Goal: Task Accomplishment & Management: Use online tool/utility

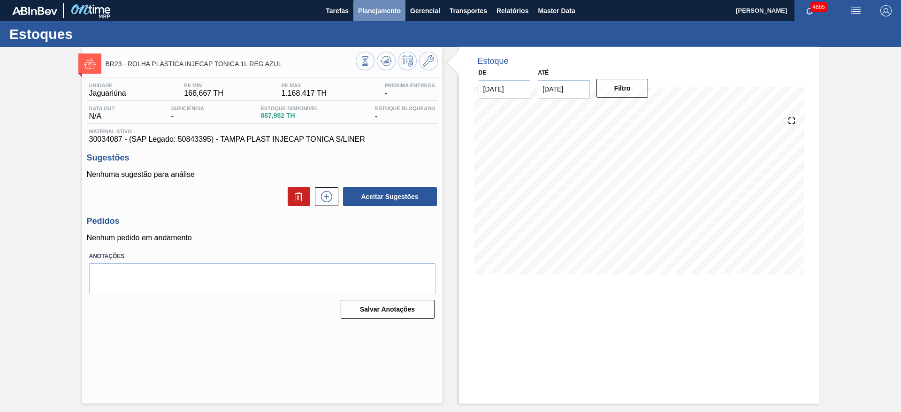
click at [367, 1] on button "Planejamento" at bounding box center [380, 10] width 52 height 21
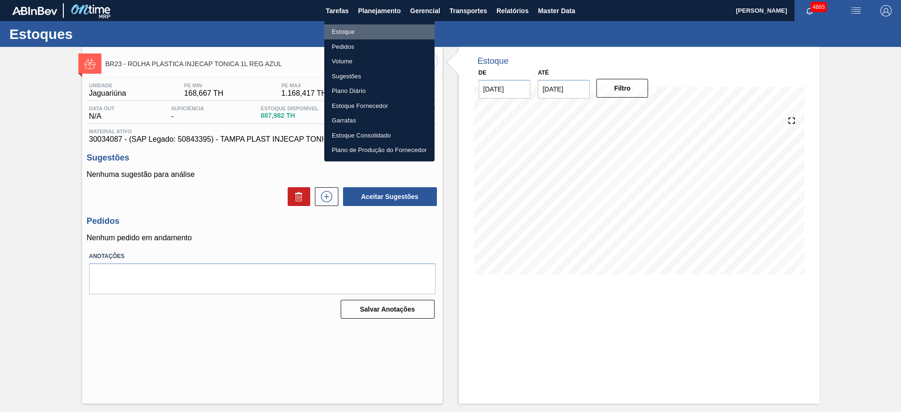
click at [349, 33] on li "Estoque" at bounding box center [379, 31] width 110 height 15
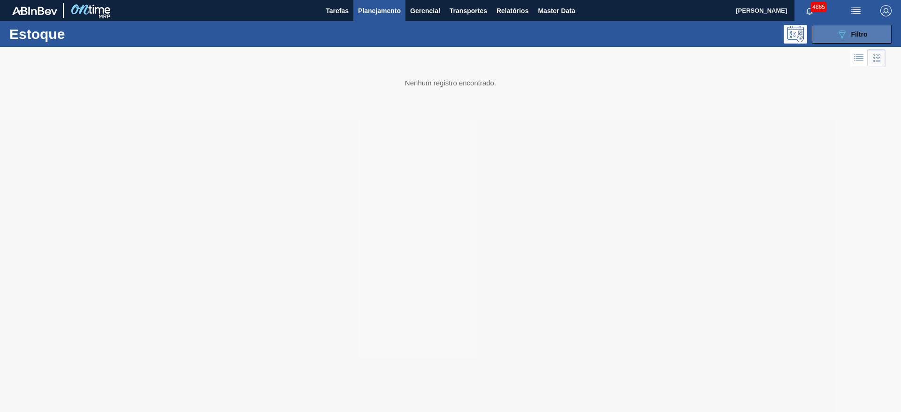
click at [841, 30] on icon "089F7B8B-B2A5-4AFE-B5C0-19BA573D28AC" at bounding box center [842, 34] width 11 height 11
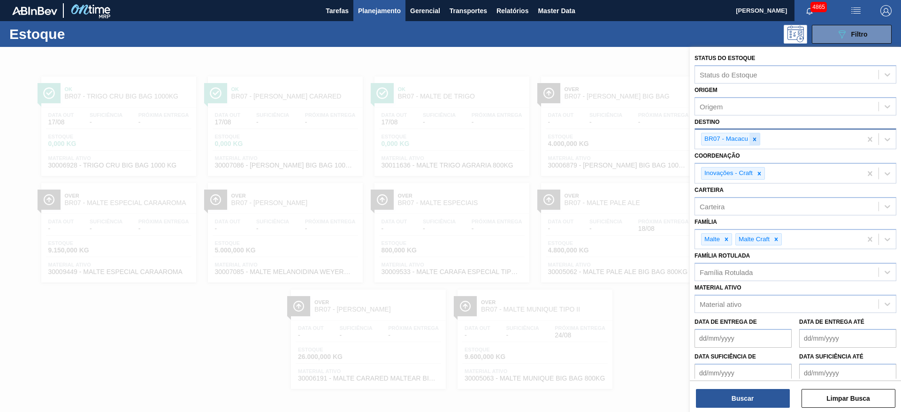
click at [755, 141] on icon at bounding box center [755, 139] width 7 height 7
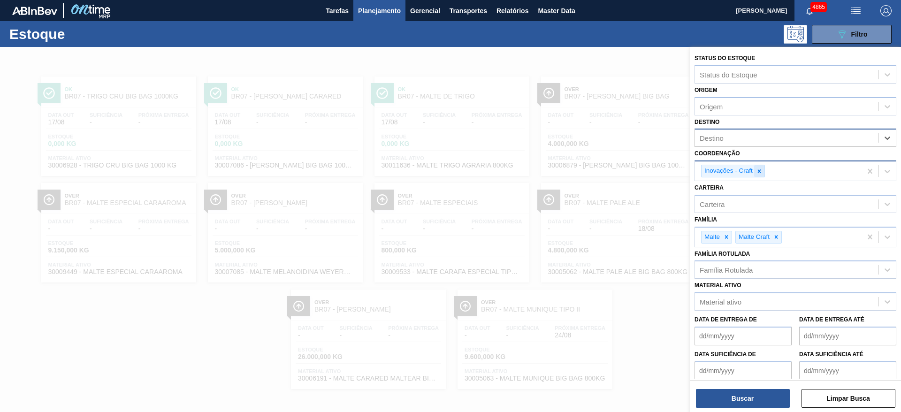
click at [763, 171] on icon at bounding box center [759, 171] width 7 height 7
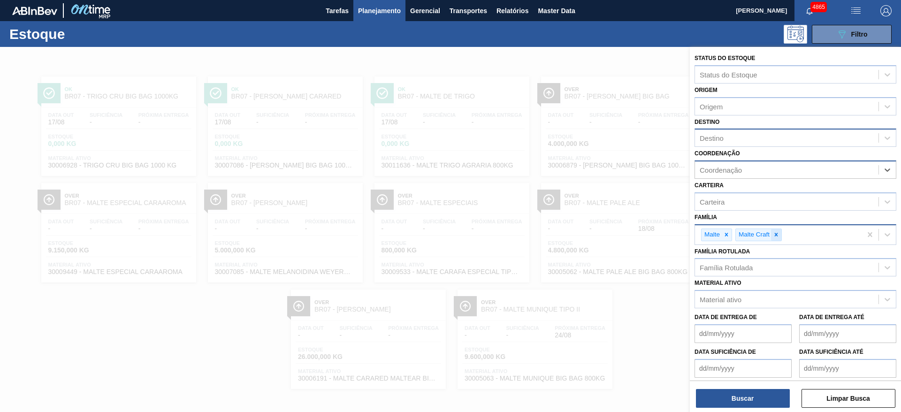
click at [775, 237] on icon at bounding box center [776, 234] width 7 height 7
click at [722, 235] on div at bounding box center [727, 235] width 10 height 12
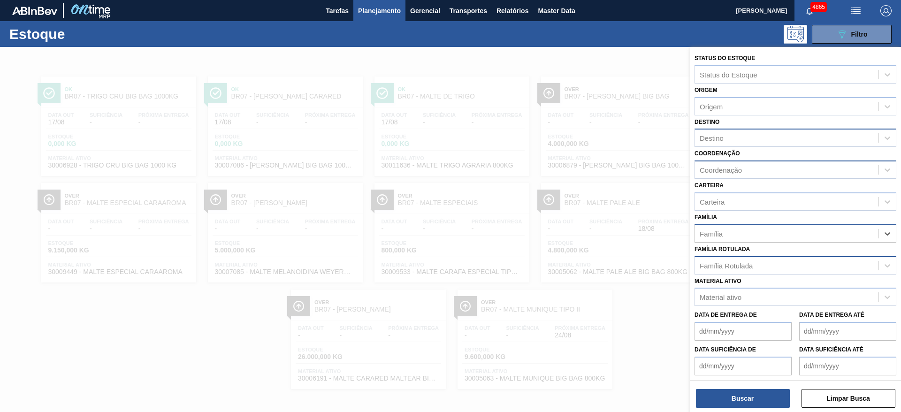
scroll to position [0, 0]
click at [721, 267] on div "Família Rotulada" at bounding box center [726, 266] width 53 height 8
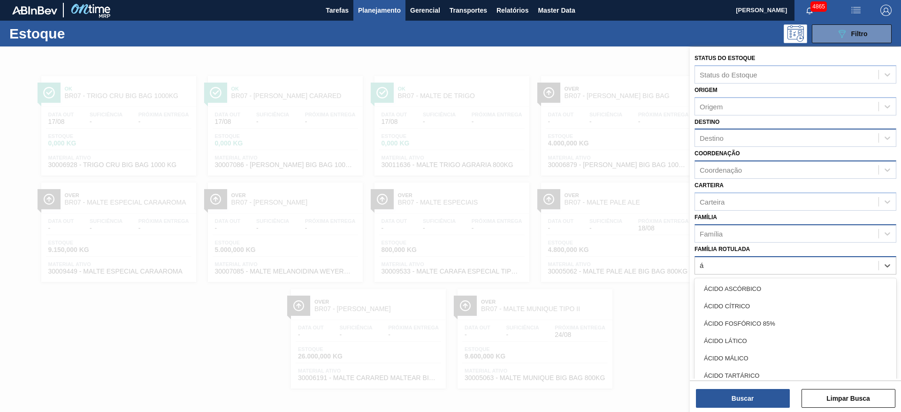
type Rotulada "ác"
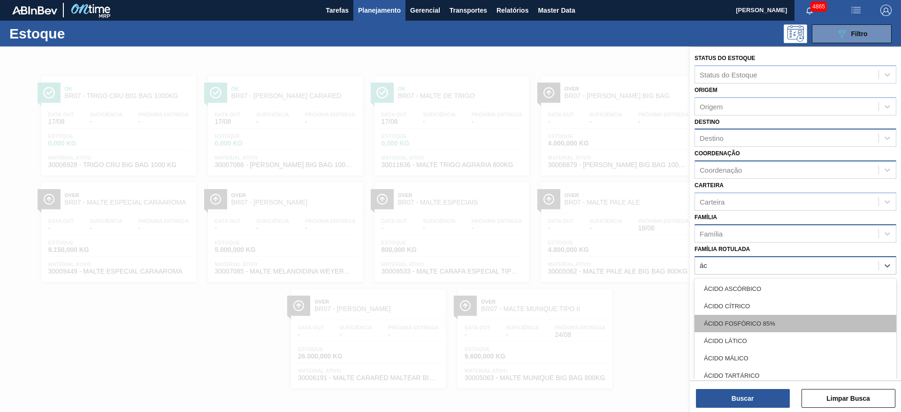
click at [733, 322] on div "ÁCIDO FOSFÓRICO 85%" at bounding box center [796, 323] width 202 height 17
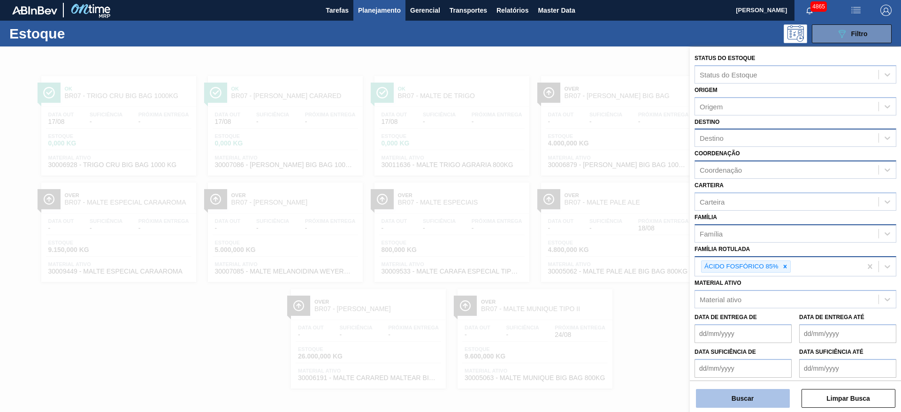
click at [744, 394] on button "Buscar" at bounding box center [743, 398] width 94 height 19
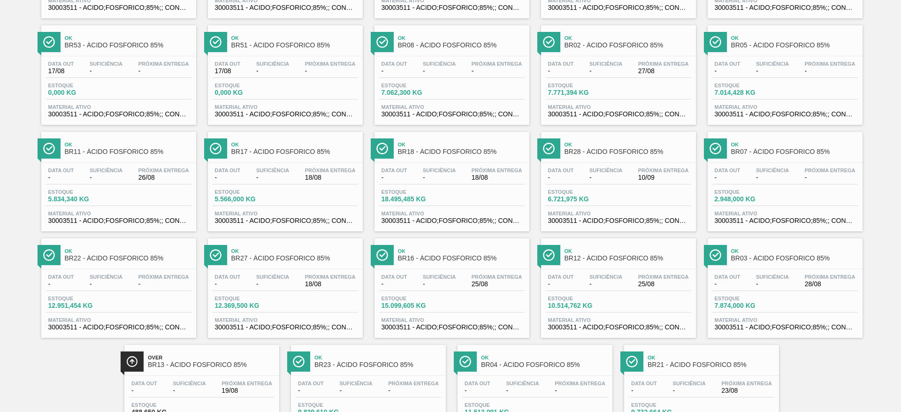
scroll to position [159, 0]
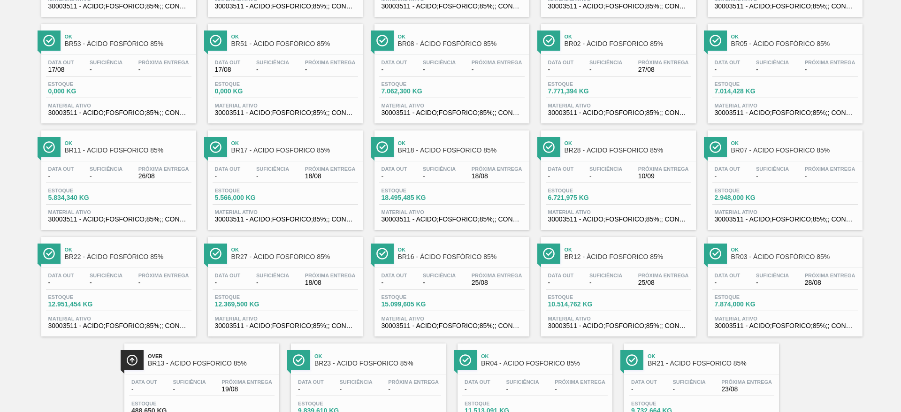
click at [270, 368] on div "Over BR13 - ÁCIDO FOSFÓRICO 85%" at bounding box center [211, 360] width 127 height 21
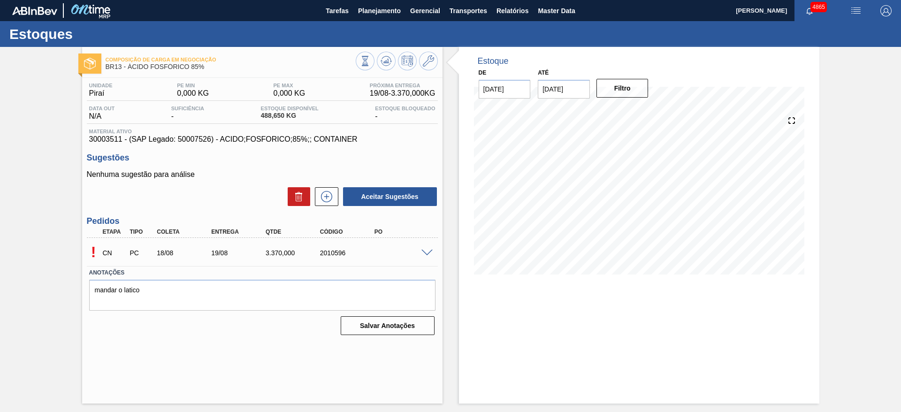
click at [420, 252] on div at bounding box center [428, 252] width 19 height 7
click at [426, 254] on span at bounding box center [427, 253] width 11 height 7
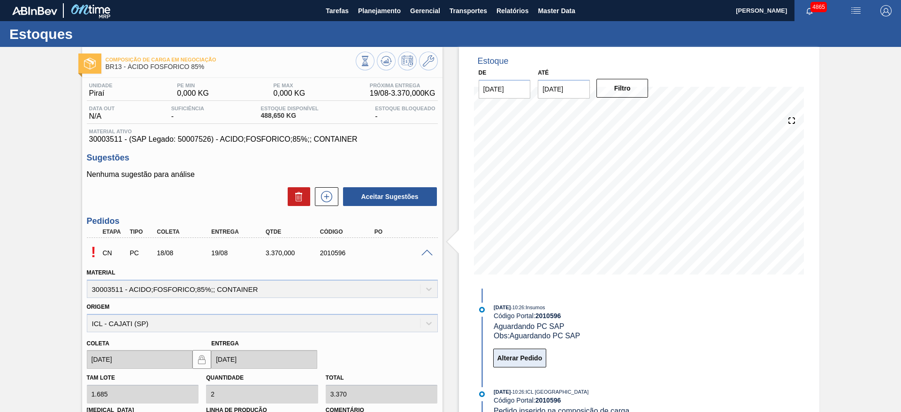
click at [530, 362] on button "Alterar Pedido" at bounding box center [520, 358] width 54 height 19
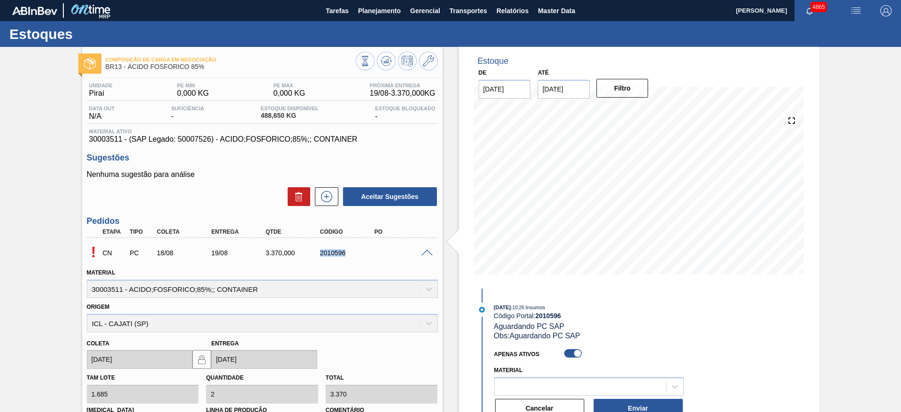
drag, startPoint x: 313, startPoint y: 257, endPoint x: 349, endPoint y: 259, distance: 36.2
click at [349, 259] on div "CN PC 18/08 19/08 3.370,000 2010596" at bounding box center [260, 252] width 326 height 19
copy div "2010596"
click at [367, 19] on button "Planejamento" at bounding box center [380, 10] width 52 height 21
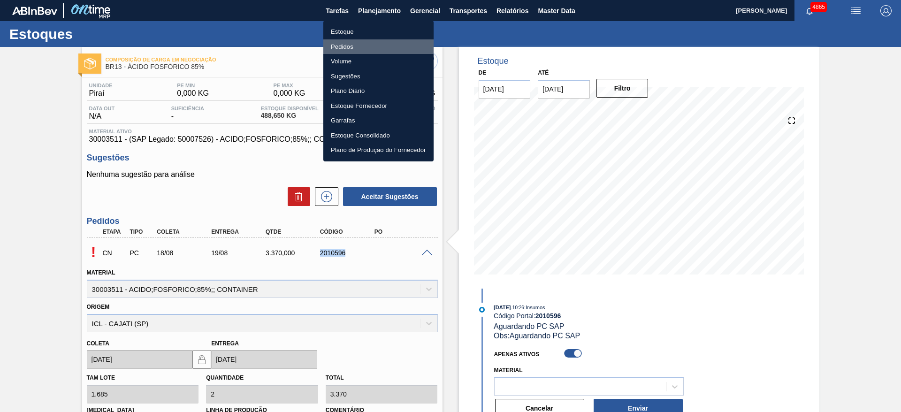
click at [365, 40] on li "Pedidos" at bounding box center [379, 46] width 110 height 15
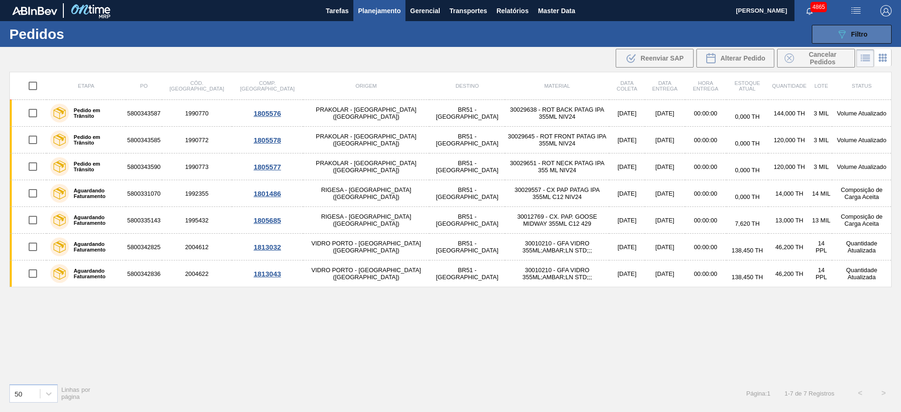
click at [839, 27] on button "089F7B8B-B2A5-4AFE-B5C0-19BA573D28AC Filtro" at bounding box center [852, 34] width 80 height 19
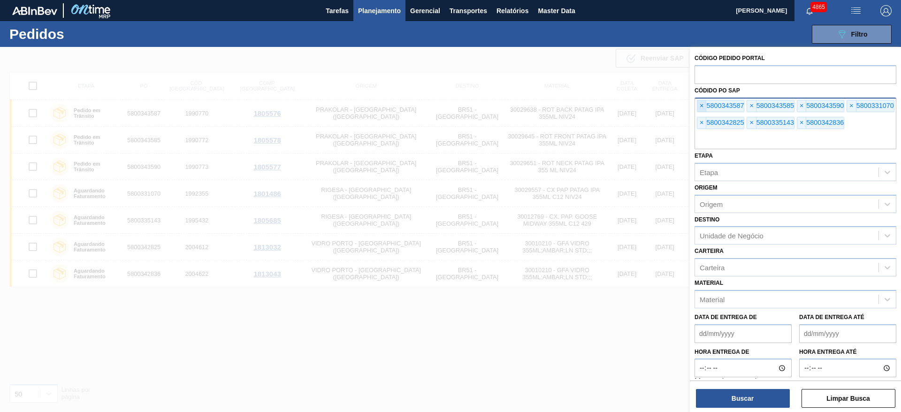
click at [701, 103] on span "×" at bounding box center [702, 105] width 9 height 11
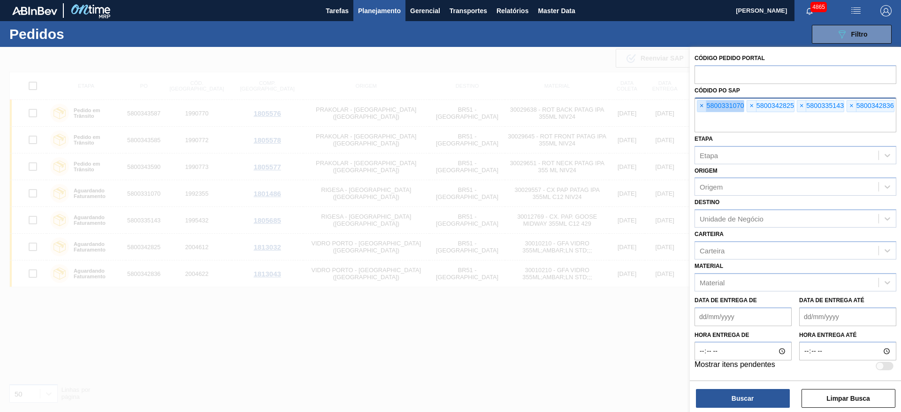
click at [701, 103] on span "×" at bounding box center [702, 105] width 9 height 11
click at [701, 115] on input "text" at bounding box center [796, 124] width 202 height 18
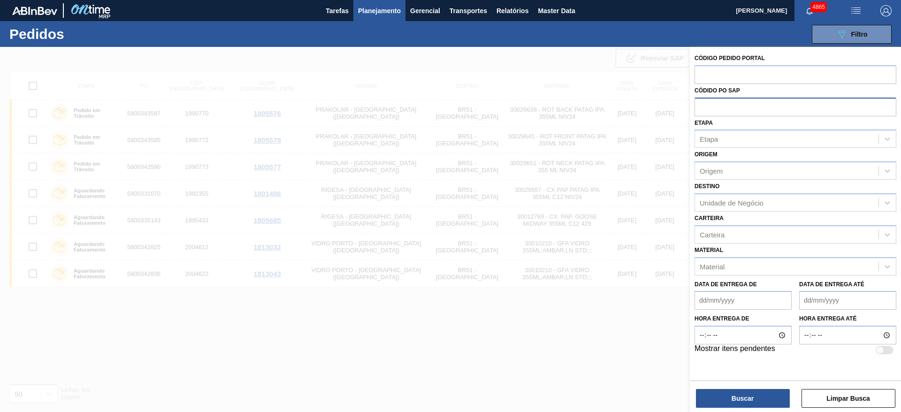
click at [701, 103] on input "text" at bounding box center [796, 107] width 202 height 18
click at [707, 83] on div at bounding box center [796, 74] width 202 height 19
click at [709, 77] on input "text" at bounding box center [796, 74] width 202 height 18
paste input "text"
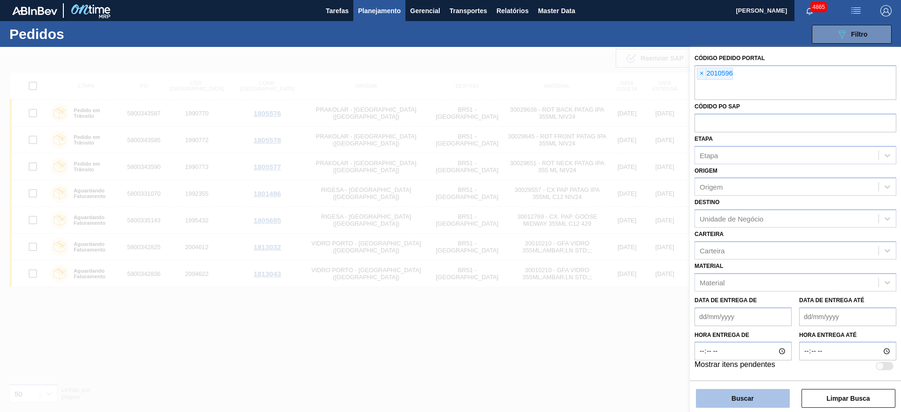
click at [729, 406] on button "Buscar" at bounding box center [743, 398] width 94 height 19
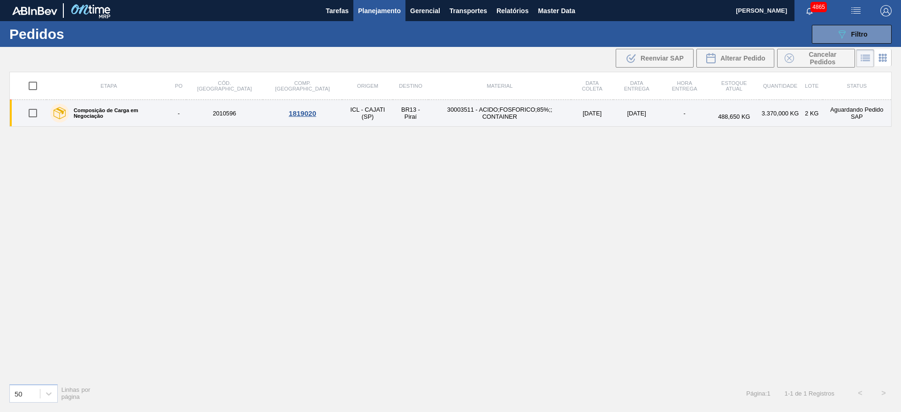
click at [273, 115] on div "1819020" at bounding box center [302, 113] width 77 height 8
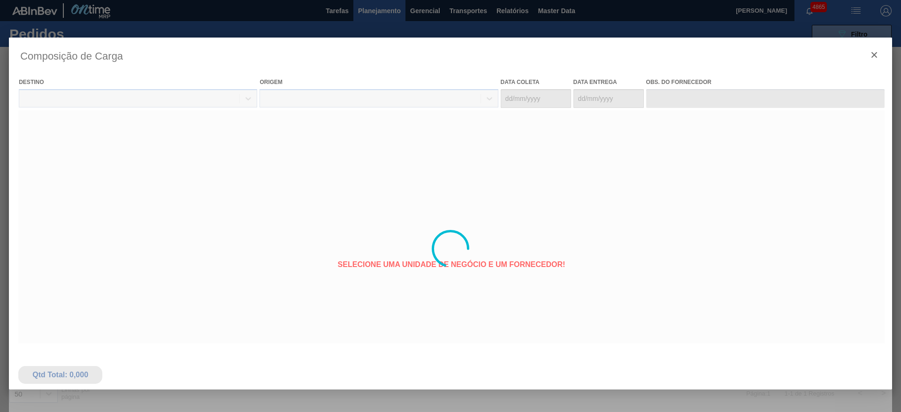
type coleta "[DATE]"
type entrega "[DATE]"
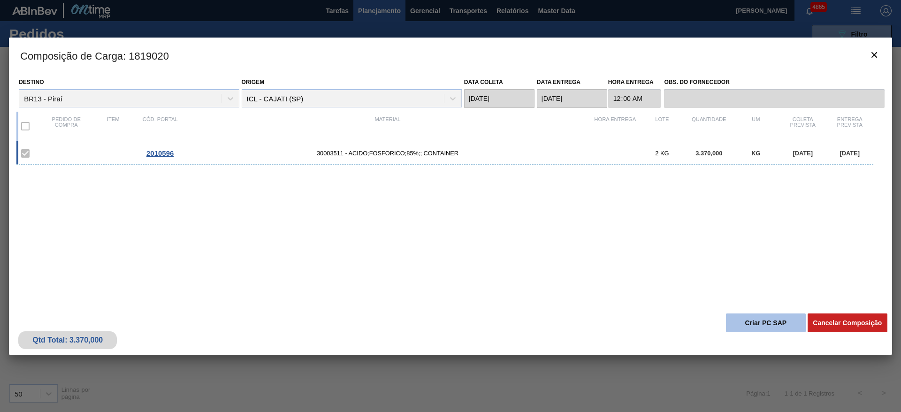
click at [790, 328] on button "Criar PC SAP" at bounding box center [766, 323] width 80 height 19
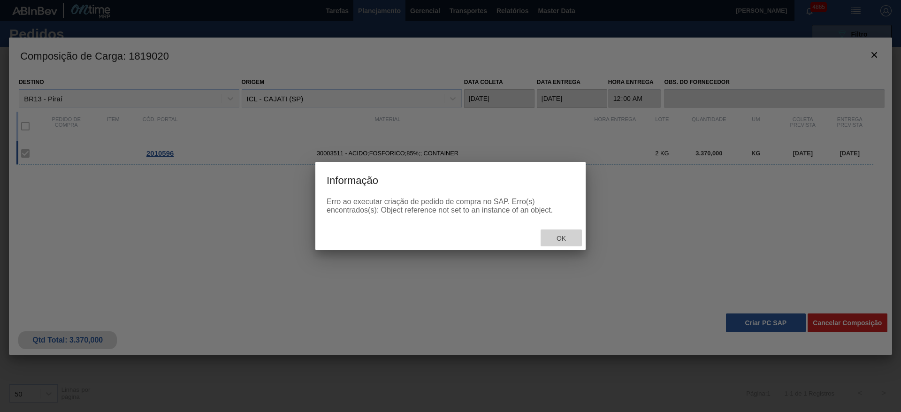
click at [565, 235] on span "Ok" at bounding box center [561, 239] width 24 height 8
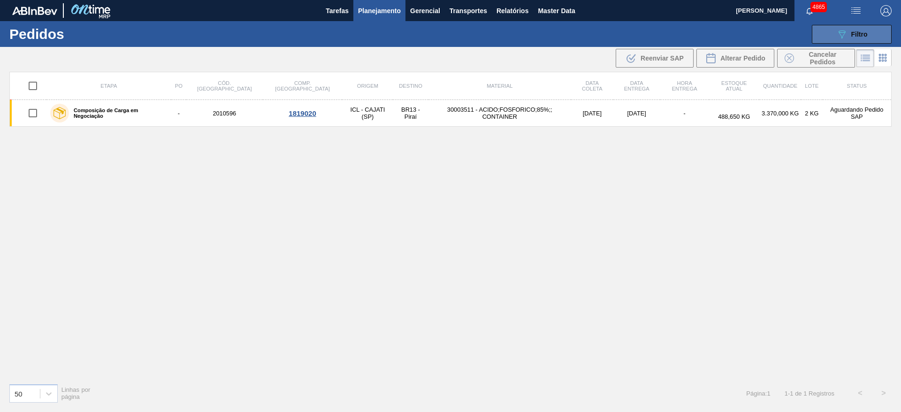
click at [825, 34] on button "089F7B8B-B2A5-4AFE-B5C0-19BA573D28AC Filtro" at bounding box center [852, 34] width 80 height 19
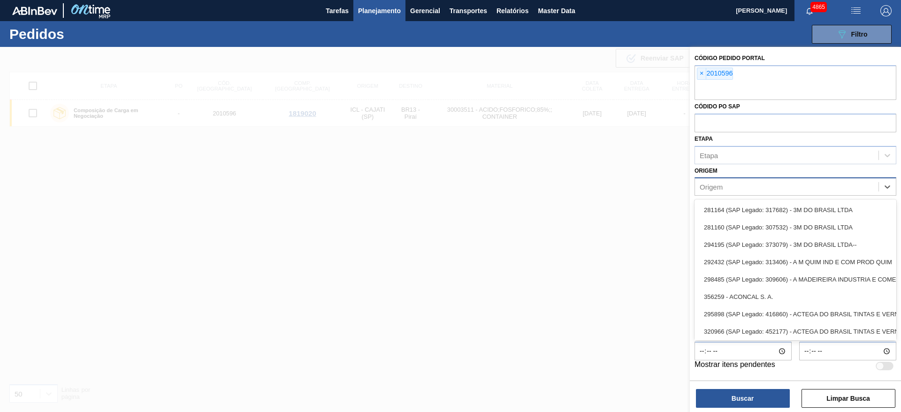
click at [712, 193] on div "Origem" at bounding box center [787, 187] width 184 height 14
type input "icl"
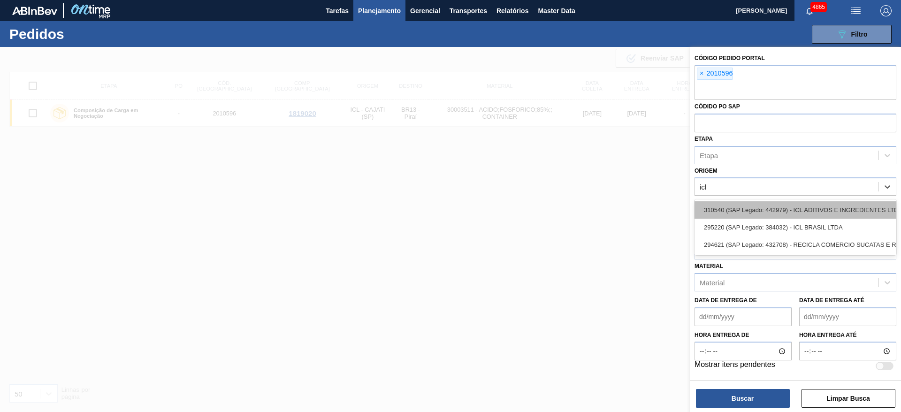
click at [720, 200] on div "310540 (SAP Legado: 442979) - ICL ADITIVOS E INGREDIENTES LTDA-- 295220 (SAP Le…" at bounding box center [796, 228] width 202 height 56
click at [729, 209] on div "310540 (SAP Legado: 442979) - ICL ADITIVOS E INGREDIENTES LTDA--" at bounding box center [796, 209] width 202 height 17
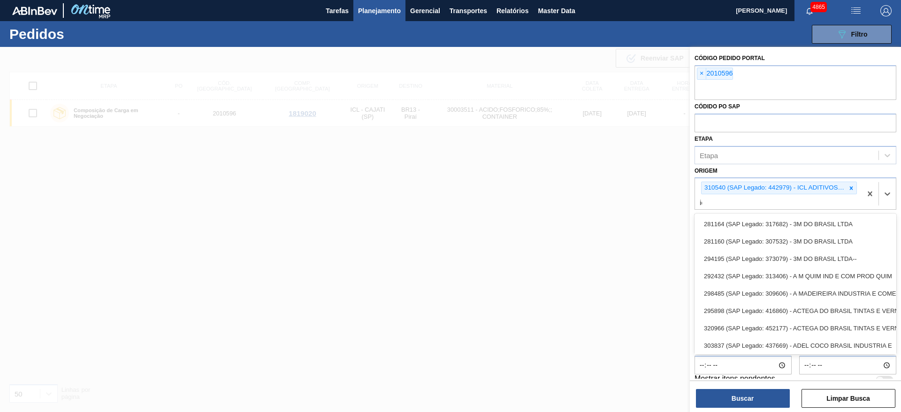
type input "icl"
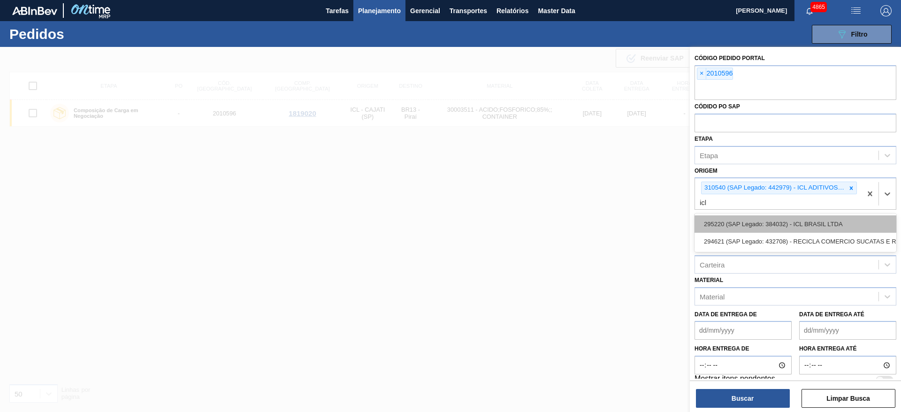
click at [740, 231] on div "295220 (SAP Legado: 384032) - ICL BRASIL LTDA" at bounding box center [796, 224] width 202 height 17
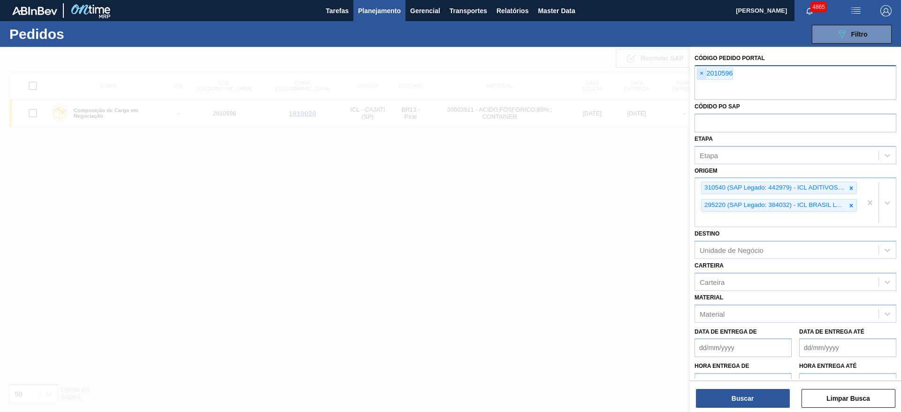
click at [704, 71] on span "×" at bounding box center [702, 73] width 9 height 11
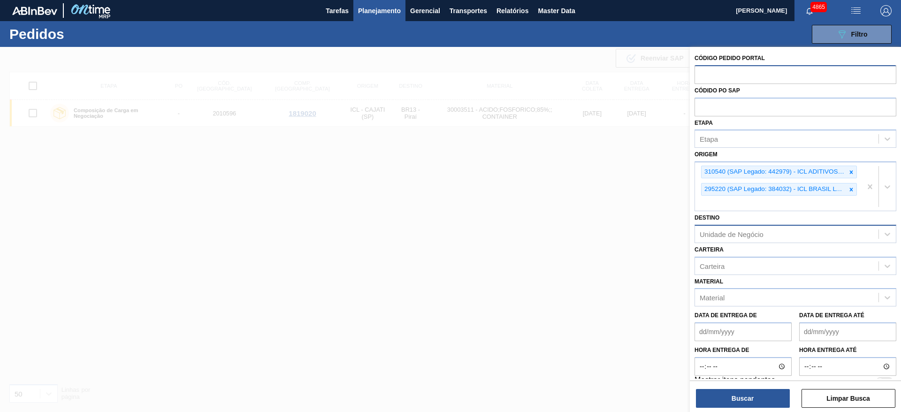
click at [719, 231] on div "Unidade de Negócio" at bounding box center [732, 234] width 64 height 8
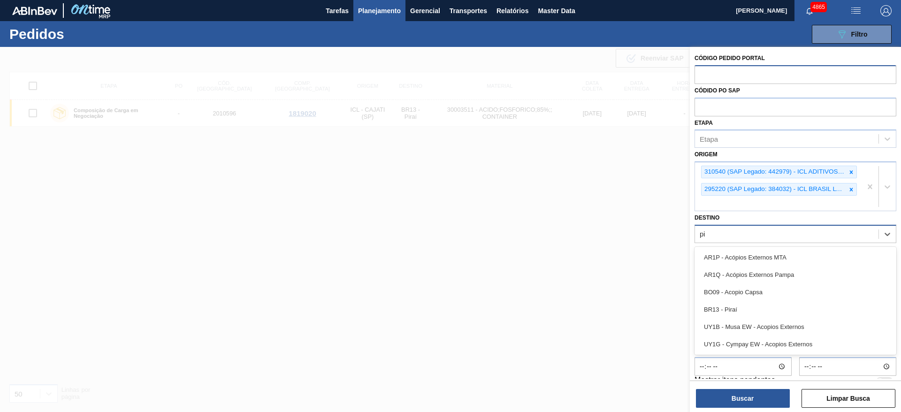
type input "pir"
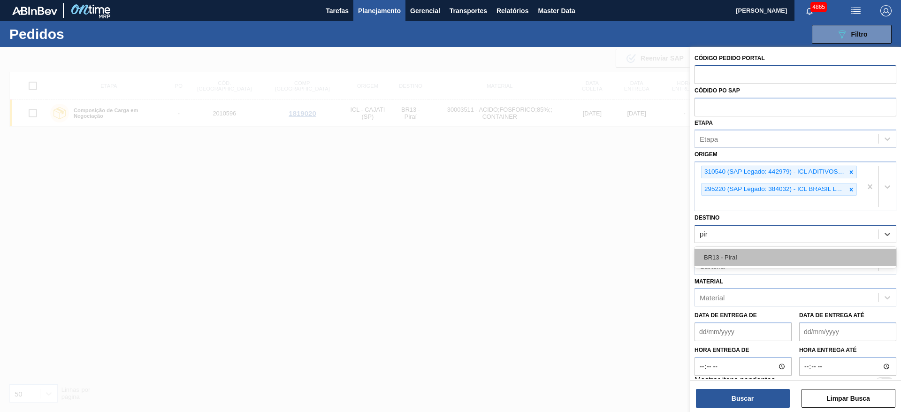
click at [725, 256] on div "BR13 - Piraí" at bounding box center [796, 257] width 202 height 17
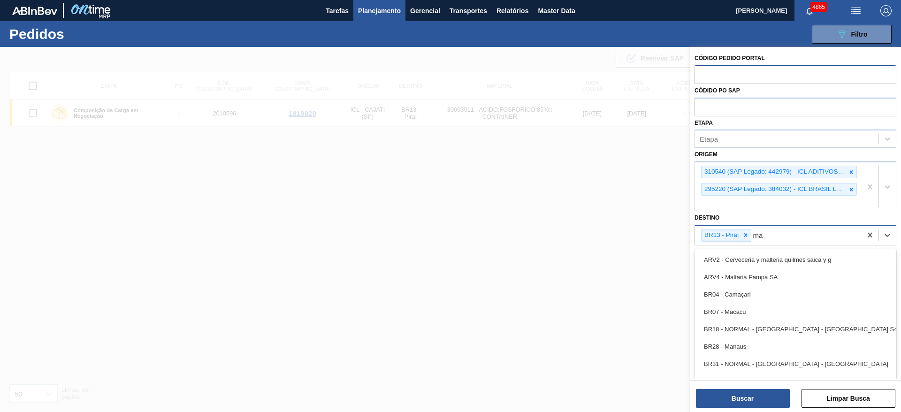
type input "m"
type input "nov"
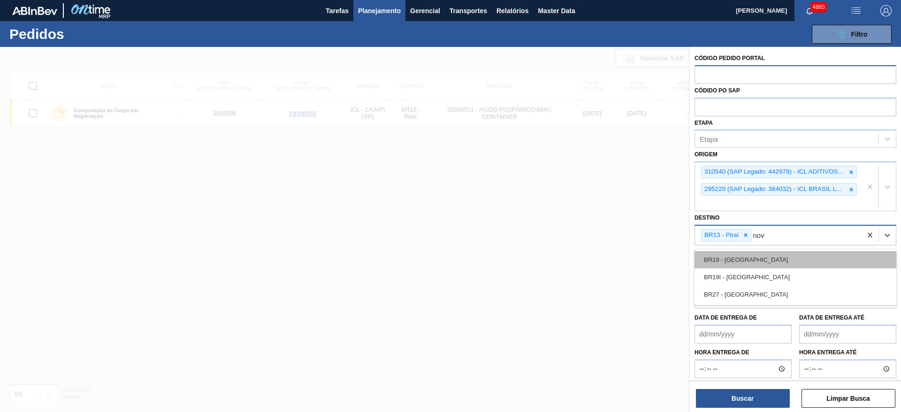
click at [730, 264] on div "BR19 - [GEOGRAPHIC_DATA]" at bounding box center [796, 259] width 202 height 17
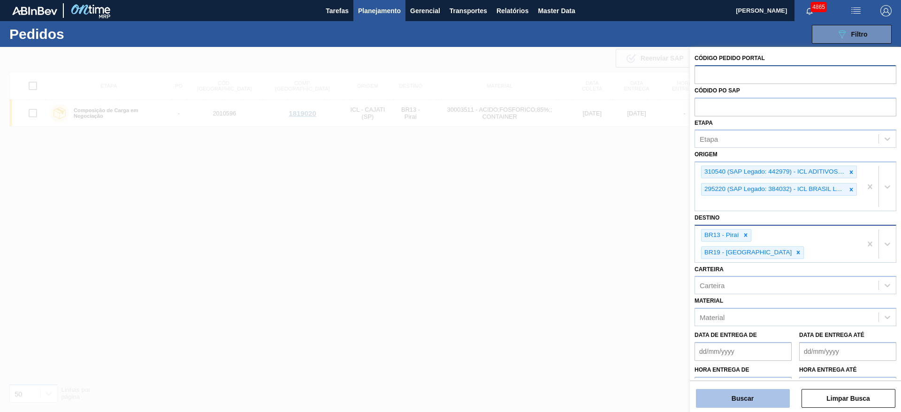
click at [735, 399] on button "Buscar" at bounding box center [743, 398] width 94 height 19
